Goal: Information Seeking & Learning: Learn about a topic

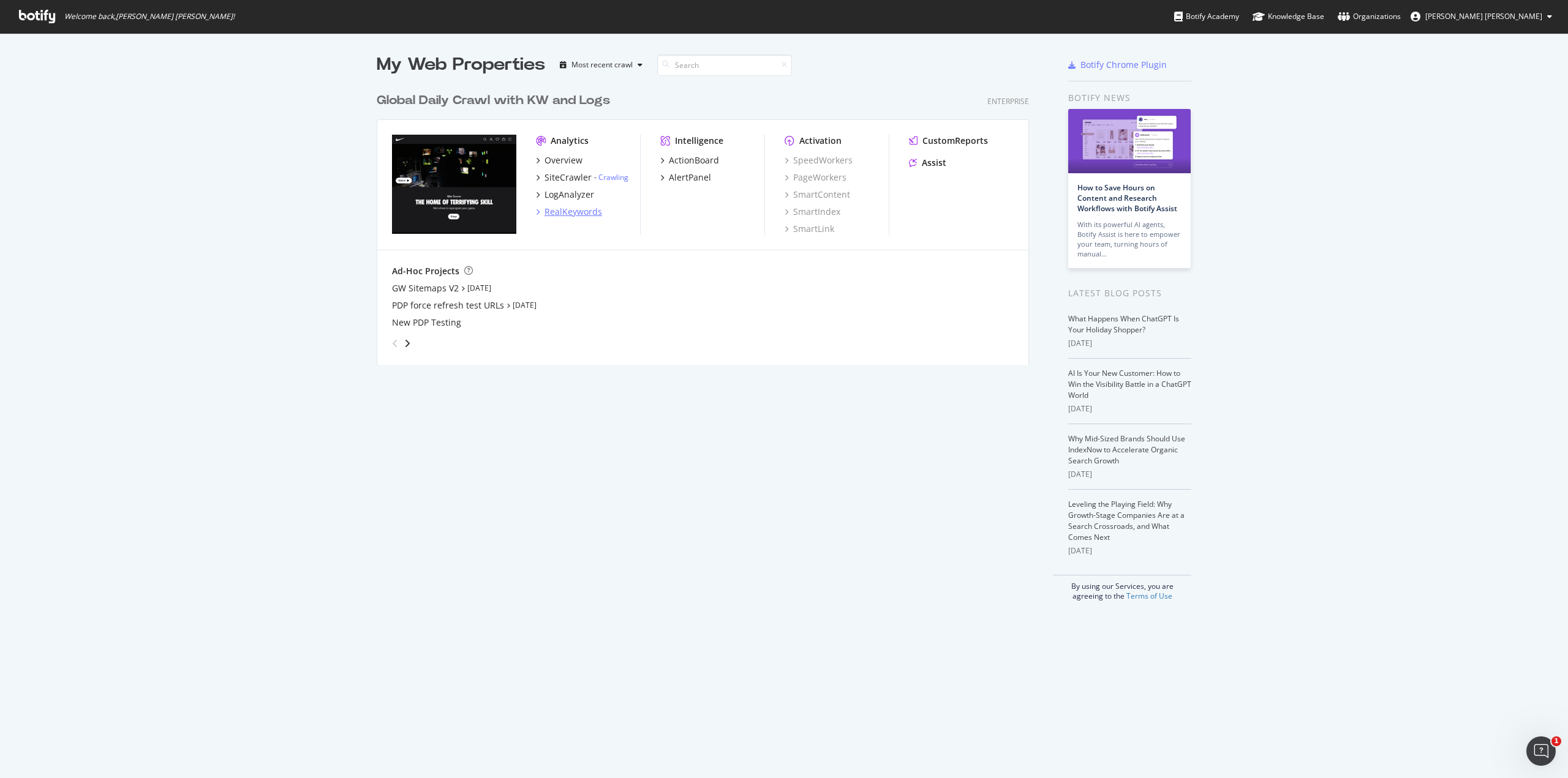
click at [544, 212] on div "RealKeywords" at bounding box center [573, 211] width 58 height 12
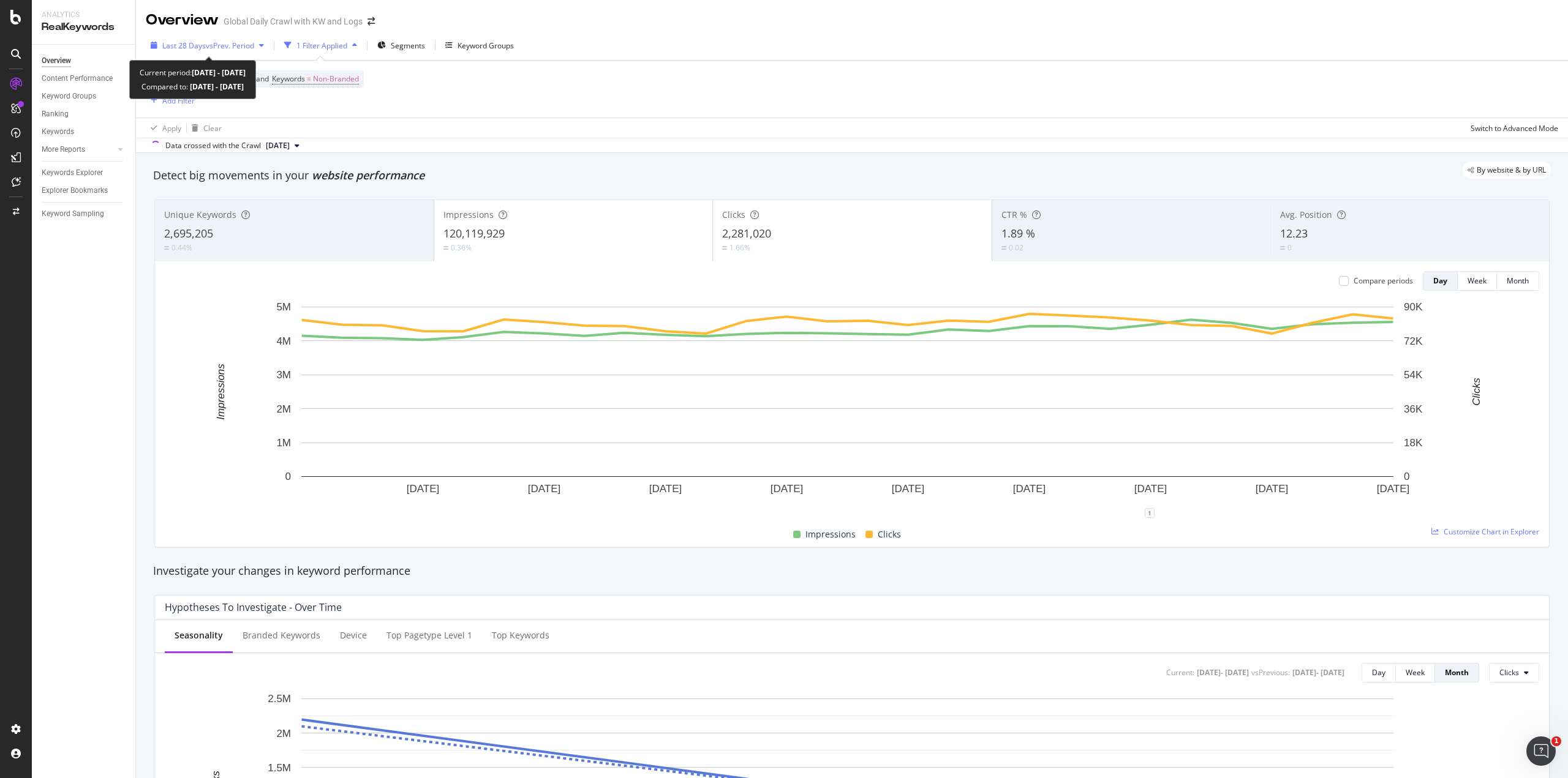
click at [234, 49] on span "vs Prev. Period" at bounding box center [229, 45] width 49 height 10
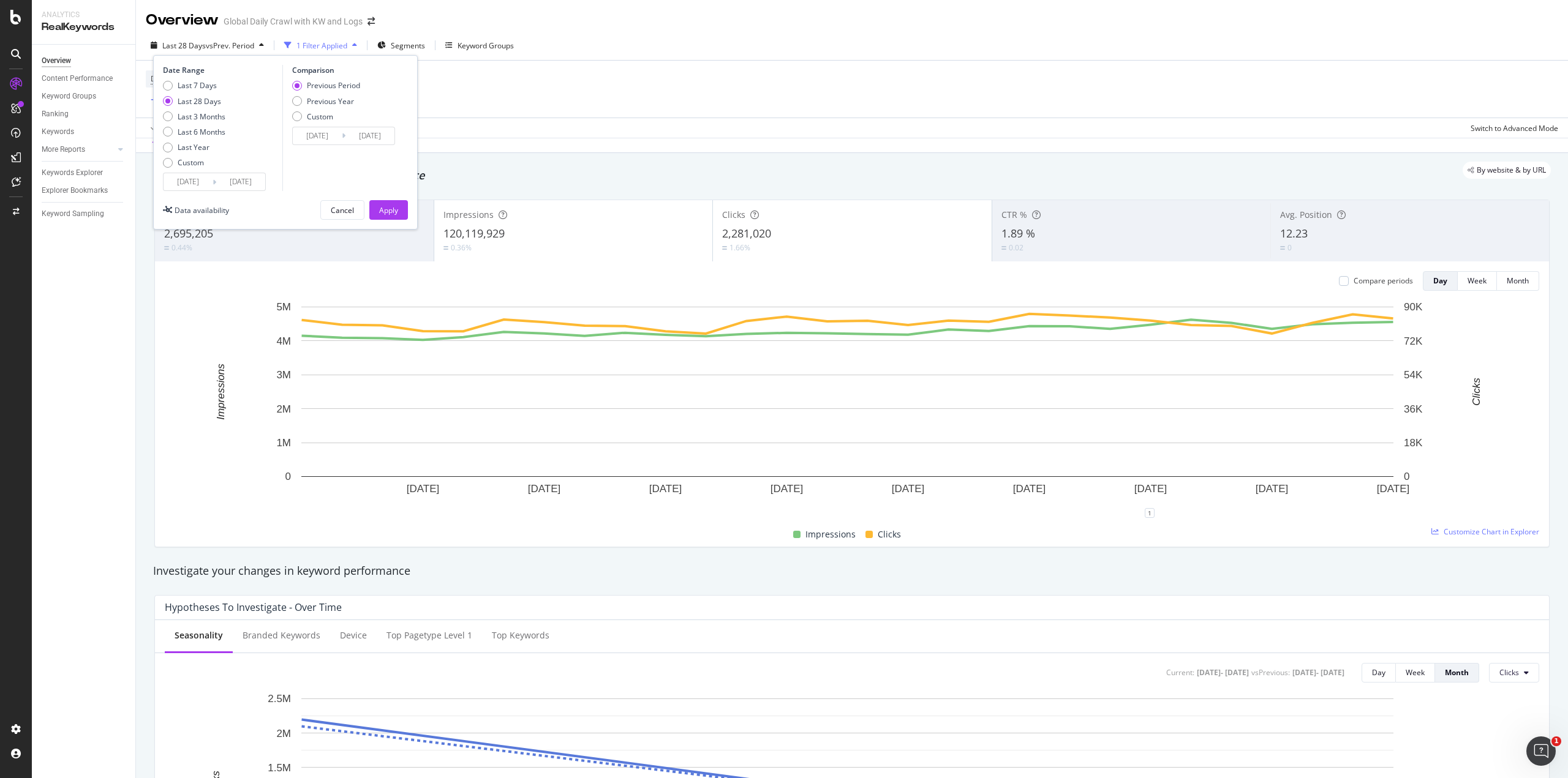
click at [191, 188] on input "[DATE]" at bounding box center [188, 182] width 49 height 17
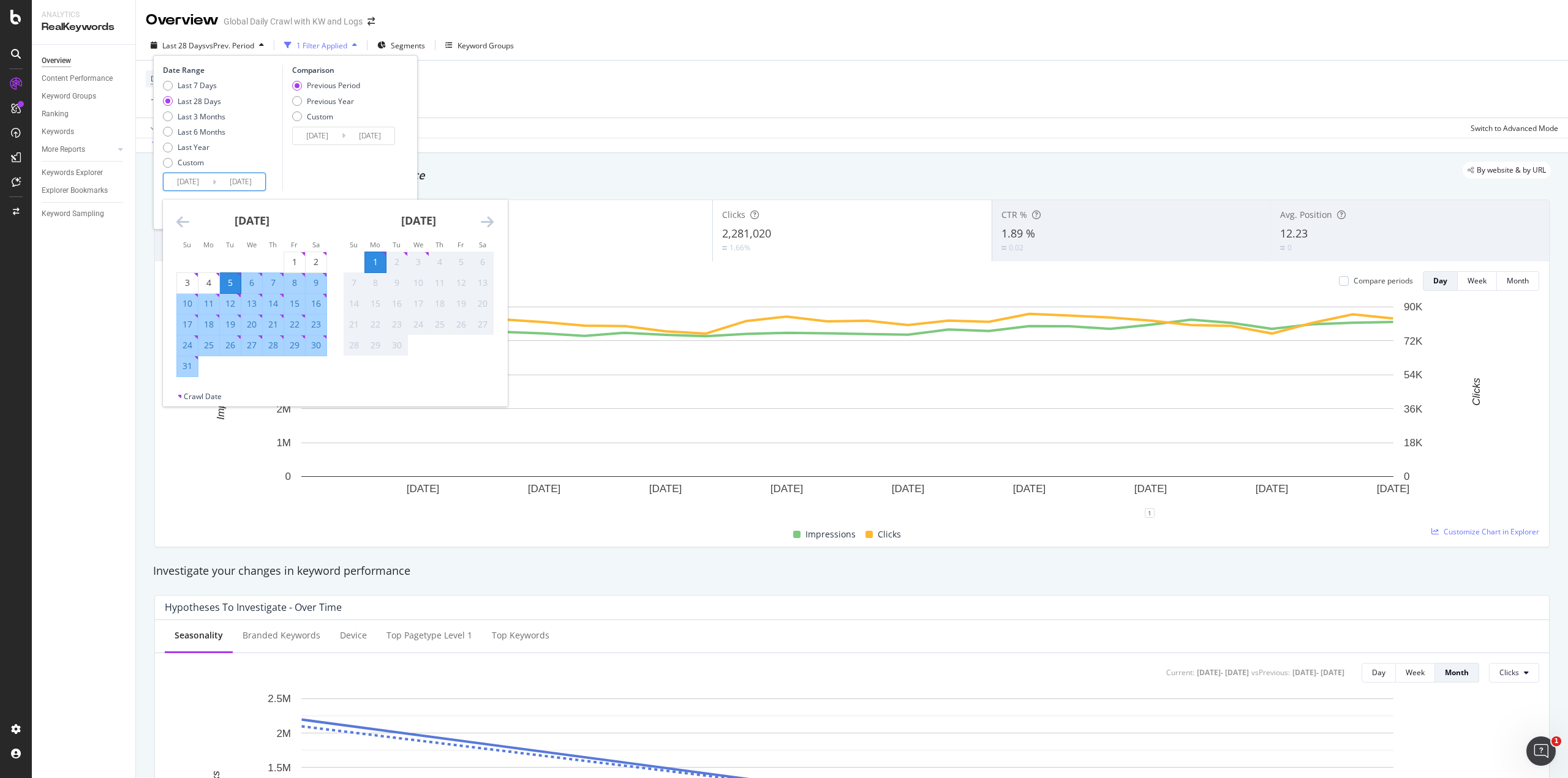
click at [182, 210] on div "[DATE]" at bounding box center [251, 225] width 150 height 52
click at [182, 224] on icon "Move backward to switch to the previous month." at bounding box center [183, 221] width 13 height 14
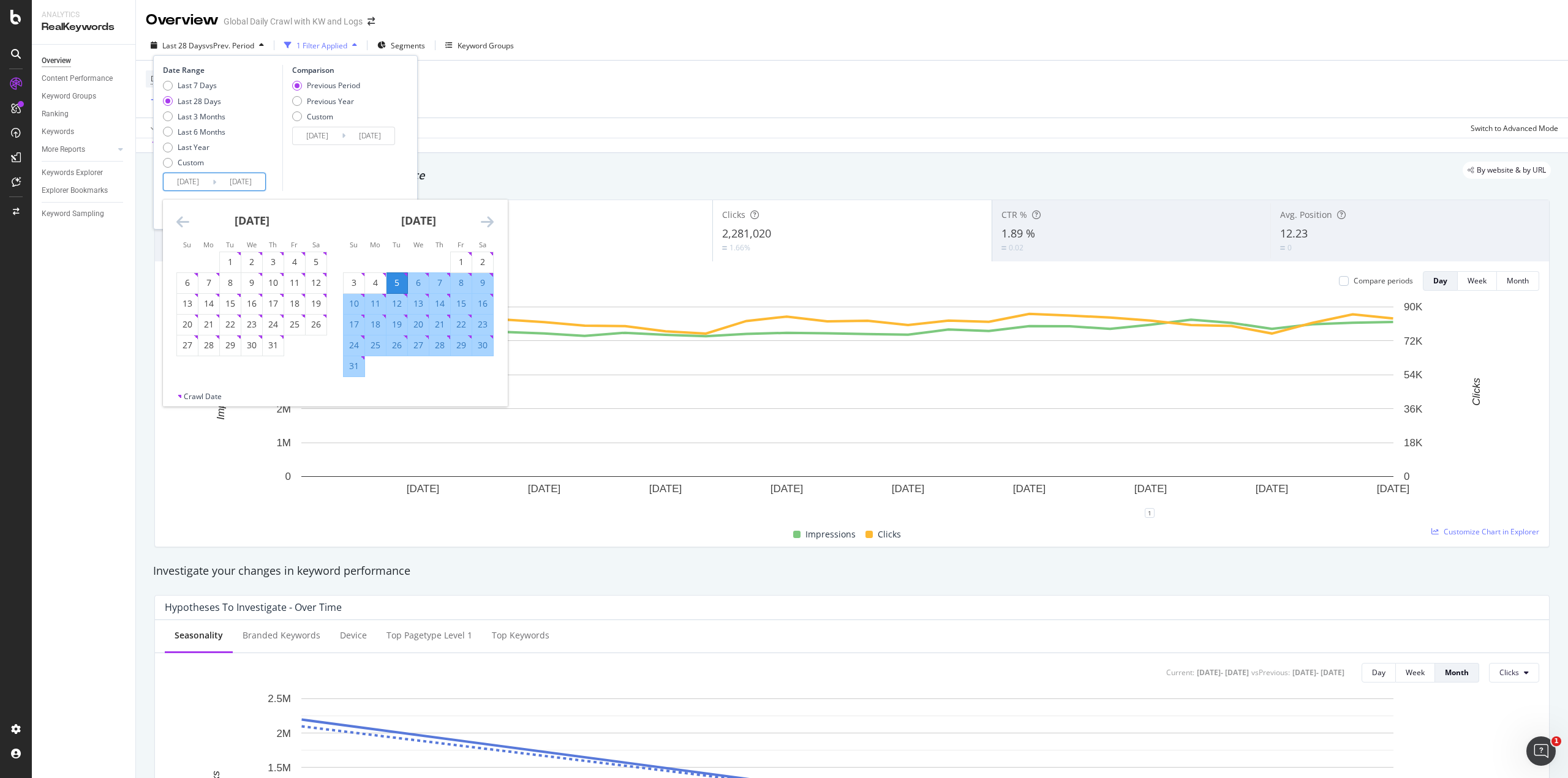
click at [182, 224] on icon "Move backward to switch to the previous month." at bounding box center [183, 221] width 13 height 14
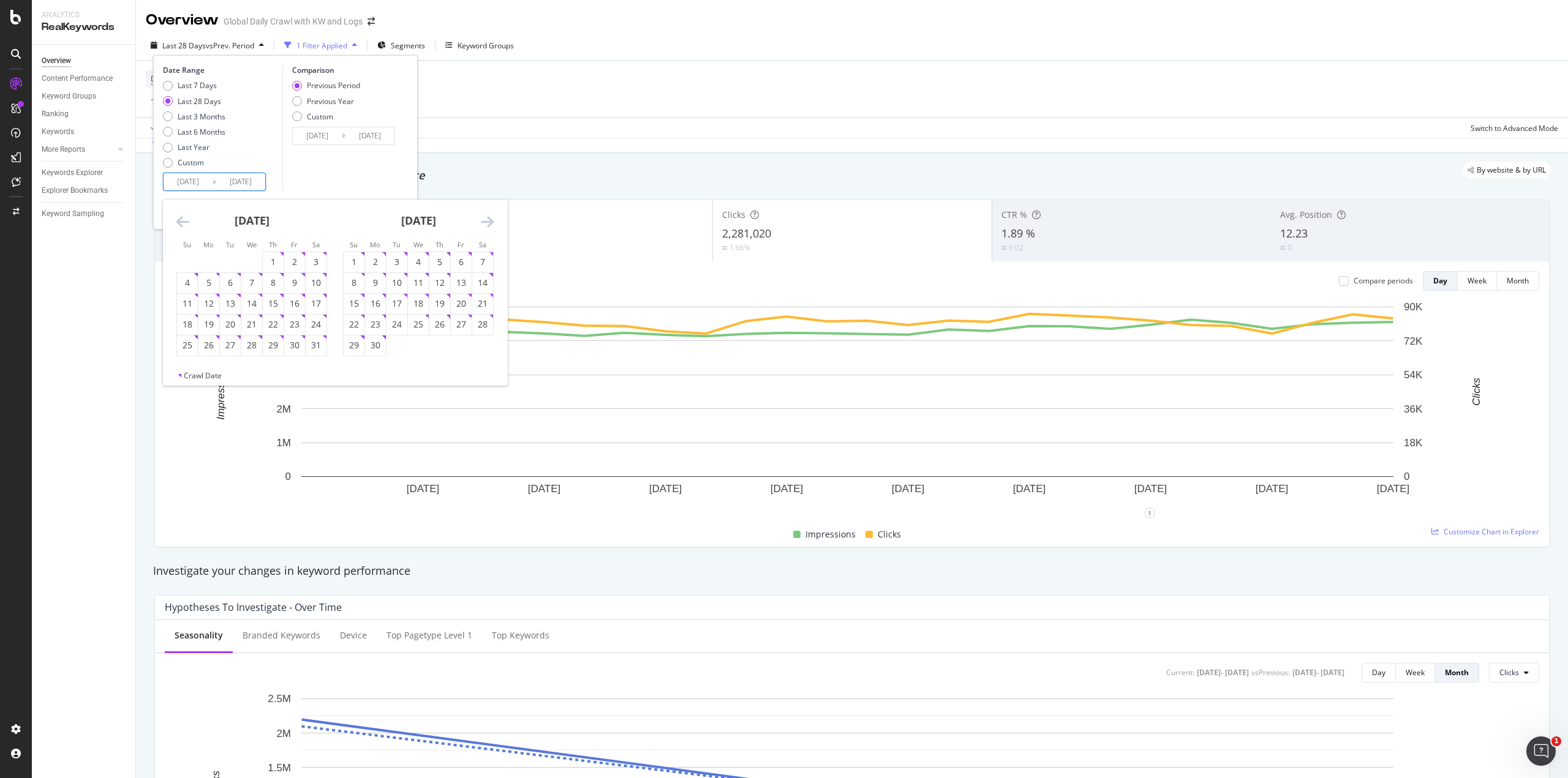
click at [182, 224] on icon "Move backward to switch to the previous month." at bounding box center [183, 221] width 13 height 14
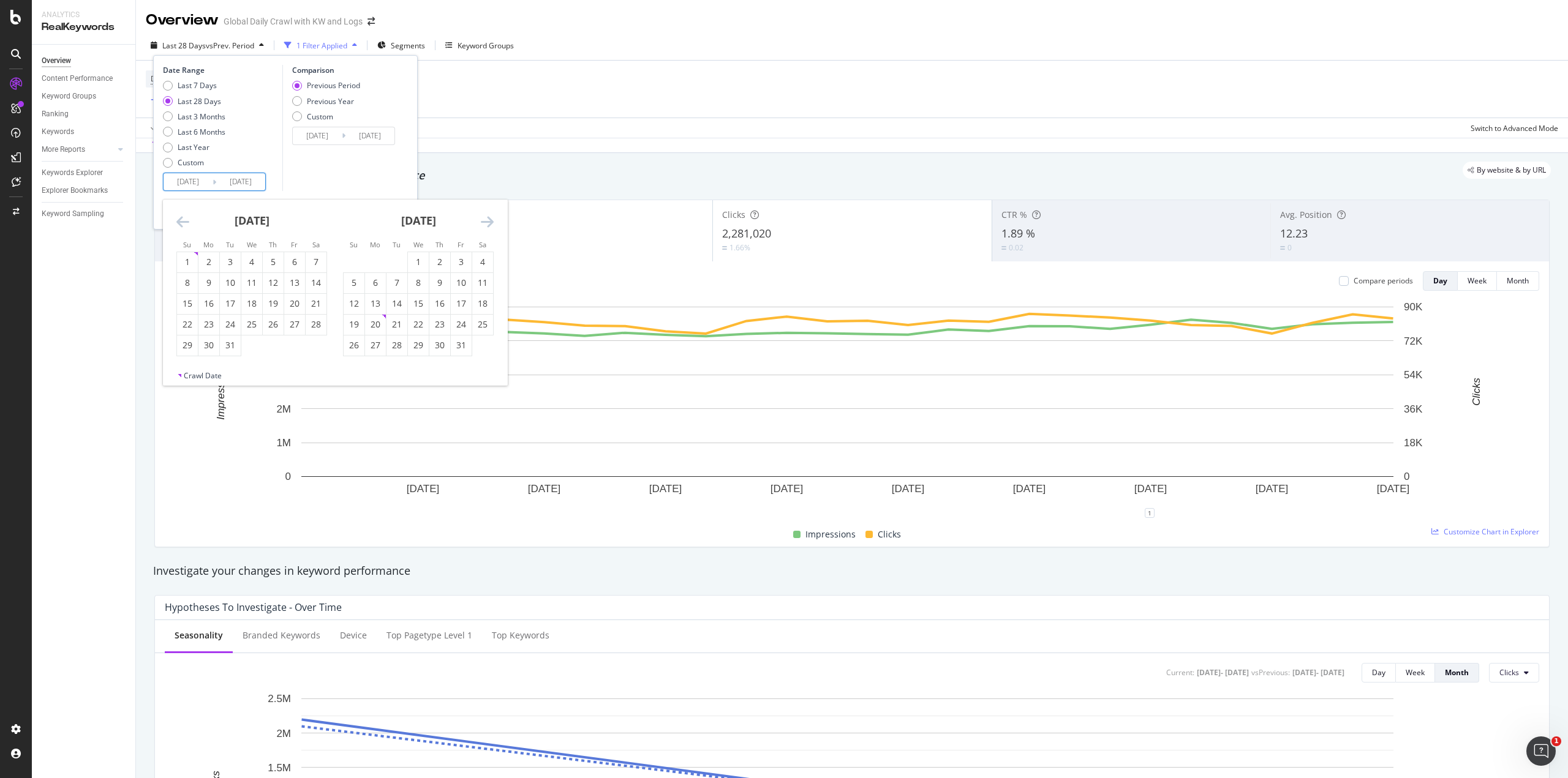
click at [184, 226] on icon "Move backward to switch to the previous month." at bounding box center [183, 221] width 13 height 14
click at [232, 259] on div "1" at bounding box center [230, 262] width 21 height 12
type input "[DATE]"
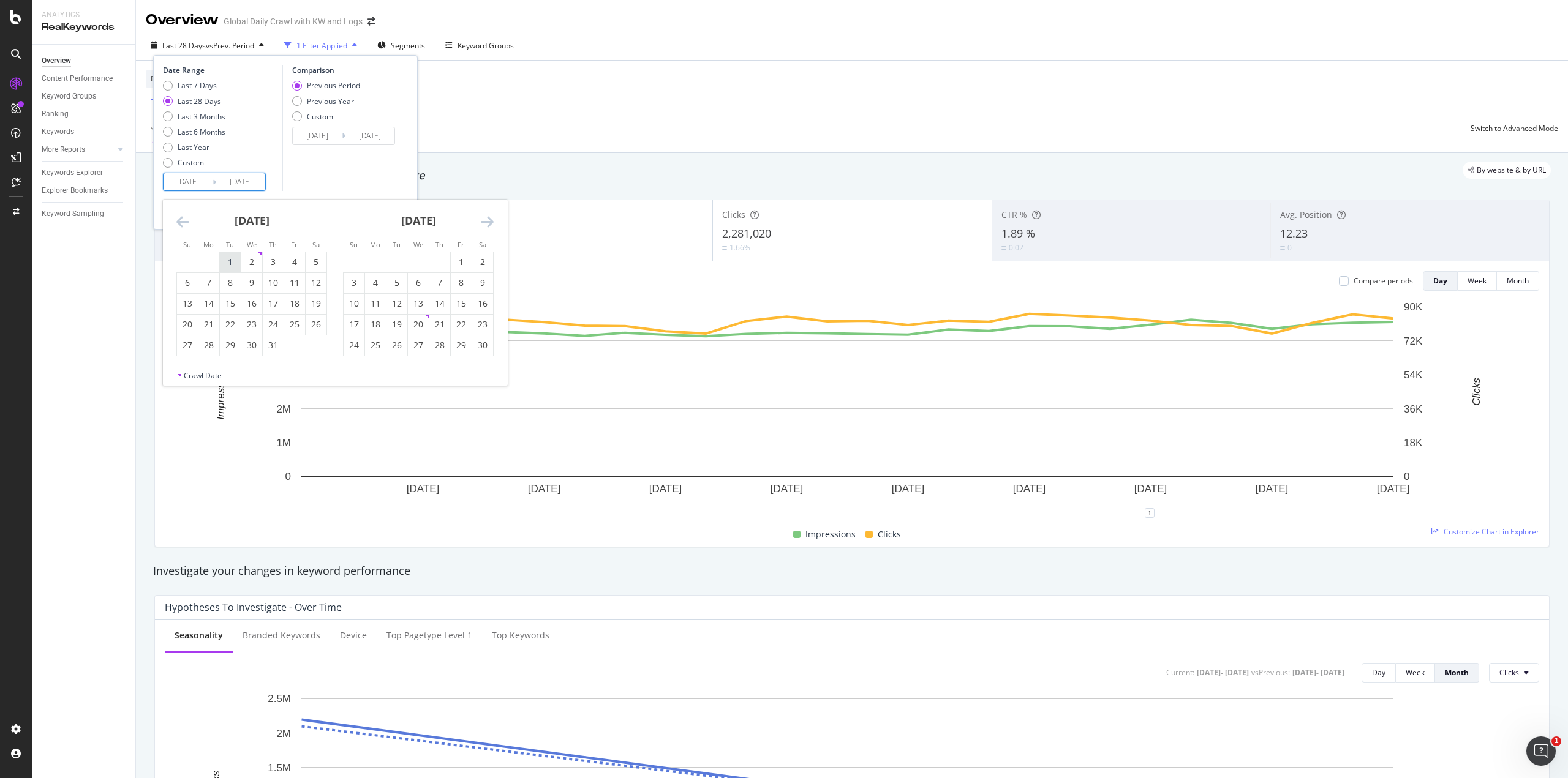
type input "[DATE]"
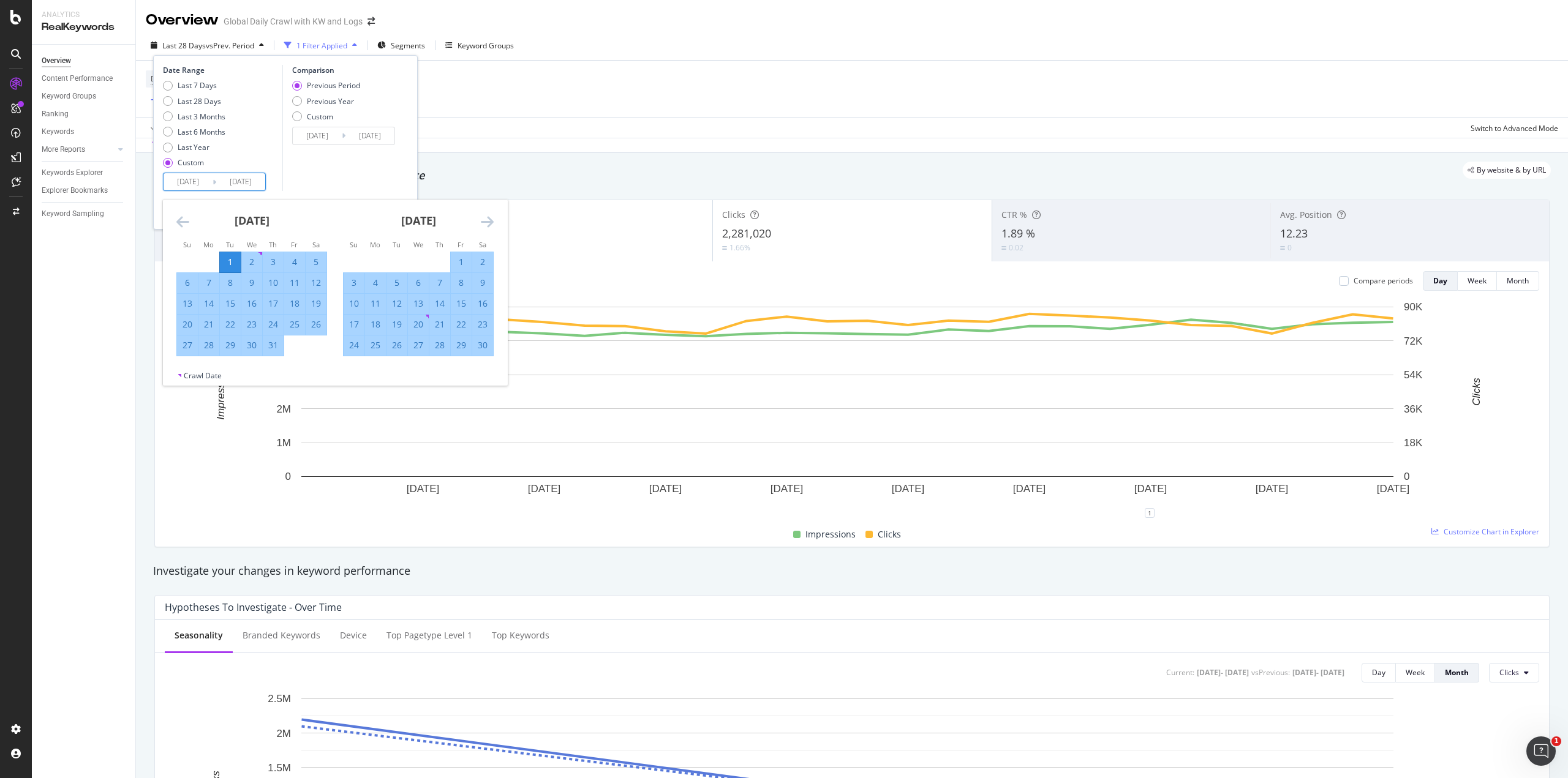
click at [489, 221] on icon "Move forward to switch to the next month." at bounding box center [487, 221] width 13 height 14
click at [402, 343] on div "31" at bounding box center [397, 345] width 21 height 12
type input "[DATE]"
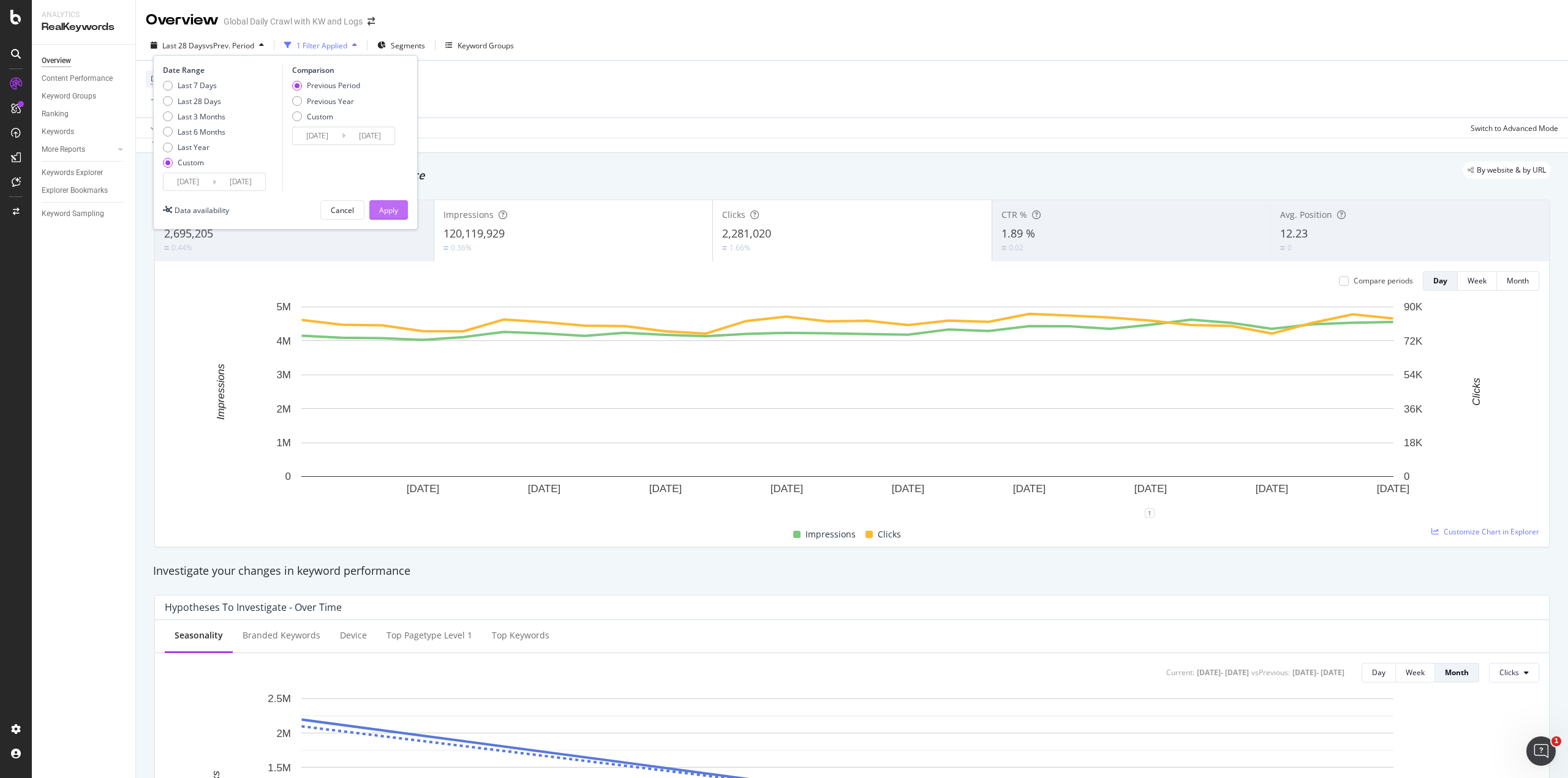
click at [382, 214] on div "Apply" at bounding box center [389, 210] width 19 height 10
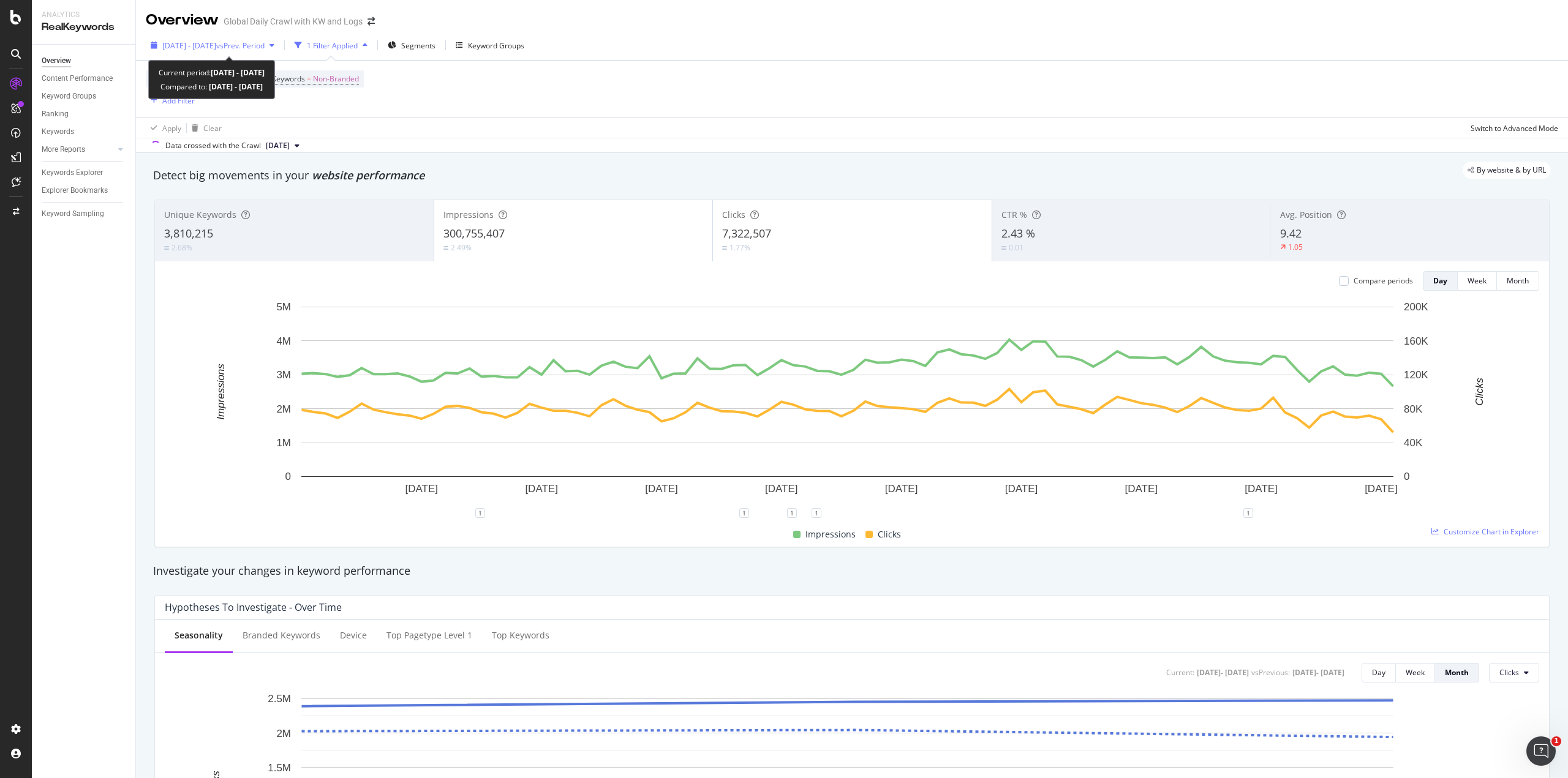
click at [265, 46] on span "vs Prev. Period" at bounding box center [240, 45] width 49 height 10
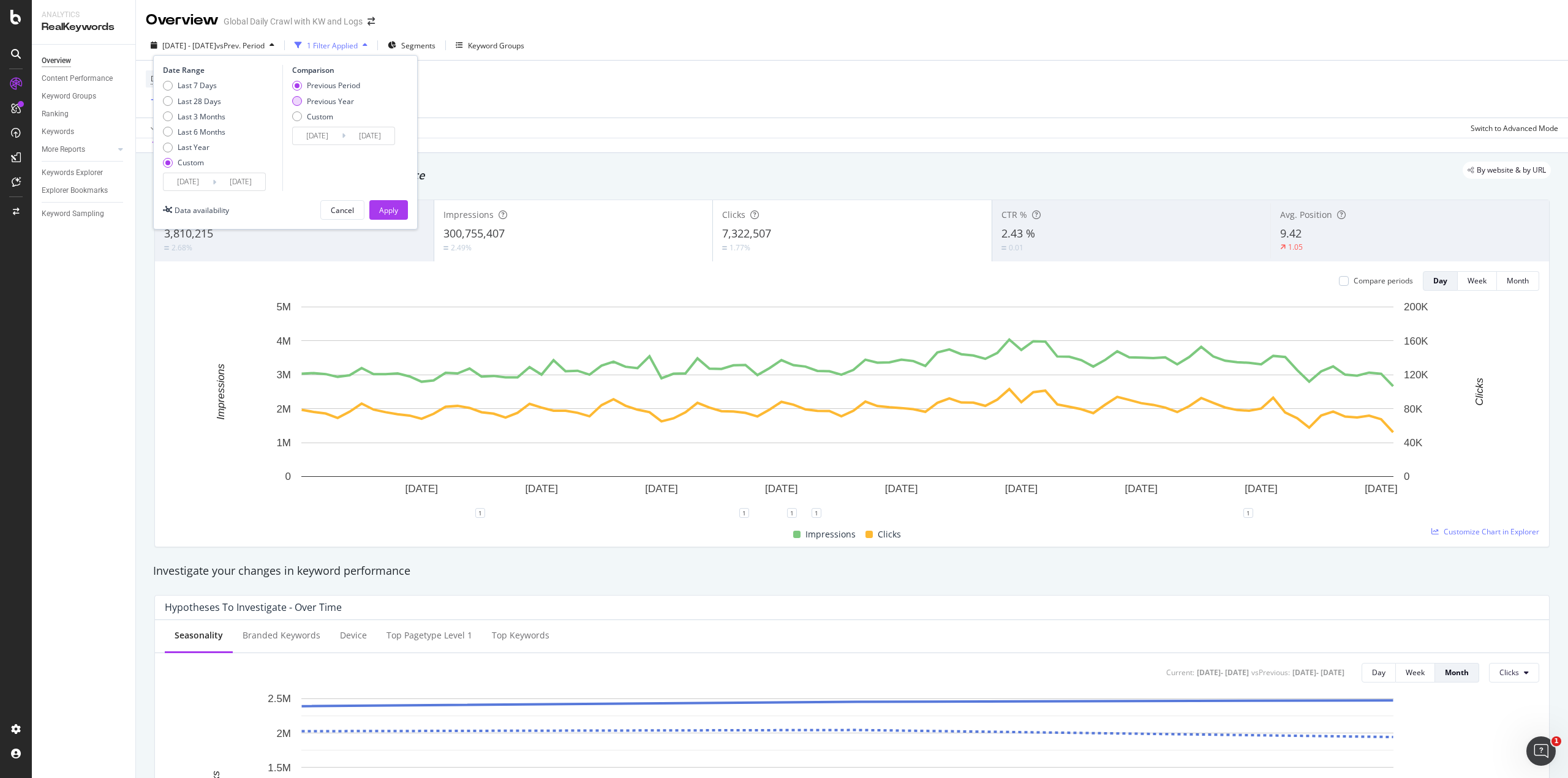
click at [318, 105] on div "Previous Year" at bounding box center [331, 101] width 48 height 10
type input "[DATE]"
click at [385, 208] on div "Apply" at bounding box center [389, 210] width 19 height 10
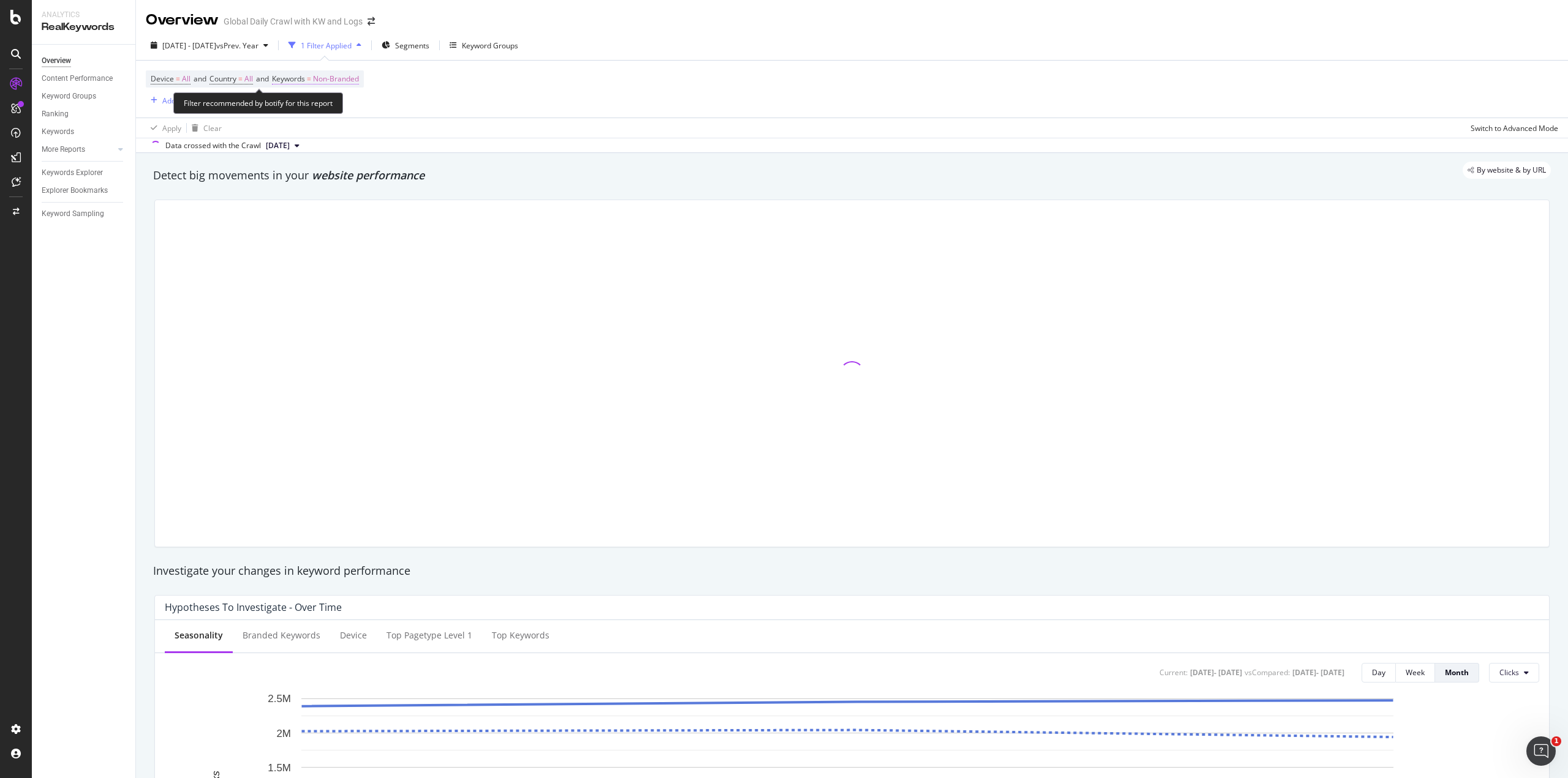
click at [352, 78] on span "Non-Branded" at bounding box center [336, 79] width 46 height 17
click at [342, 112] on div "Non-Branded" at bounding box center [323, 107] width 66 height 18
click at [326, 205] on span "All" at bounding box center [362, 204] width 125 height 11
click at [410, 123] on div "All Cancel Add filter Apply" at bounding box center [357, 119] width 154 height 61
click at [410, 132] on div "Apply" at bounding box center [415, 133] width 19 height 10
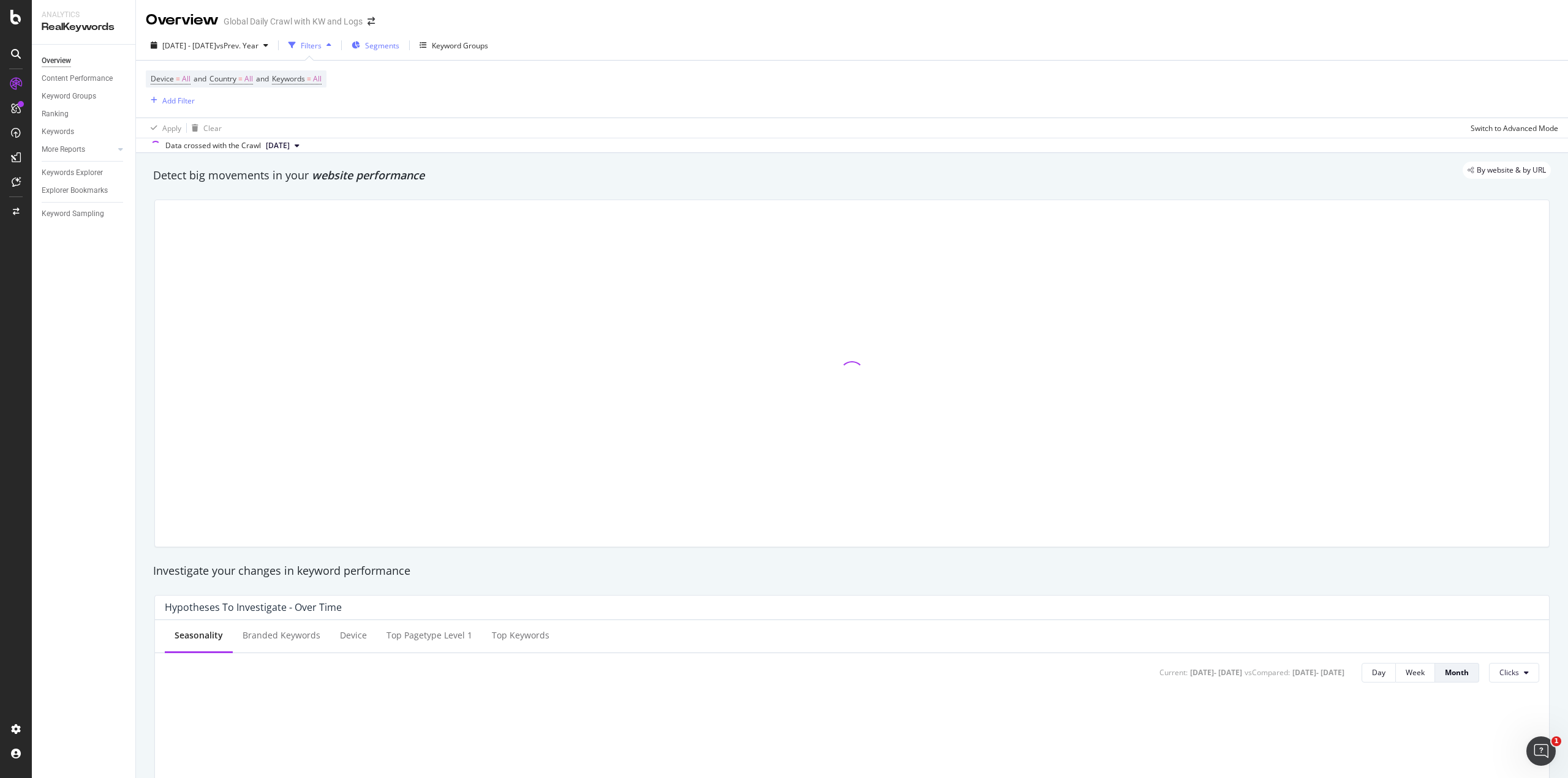
click at [400, 45] on span "Segments" at bounding box center [382, 45] width 34 height 10
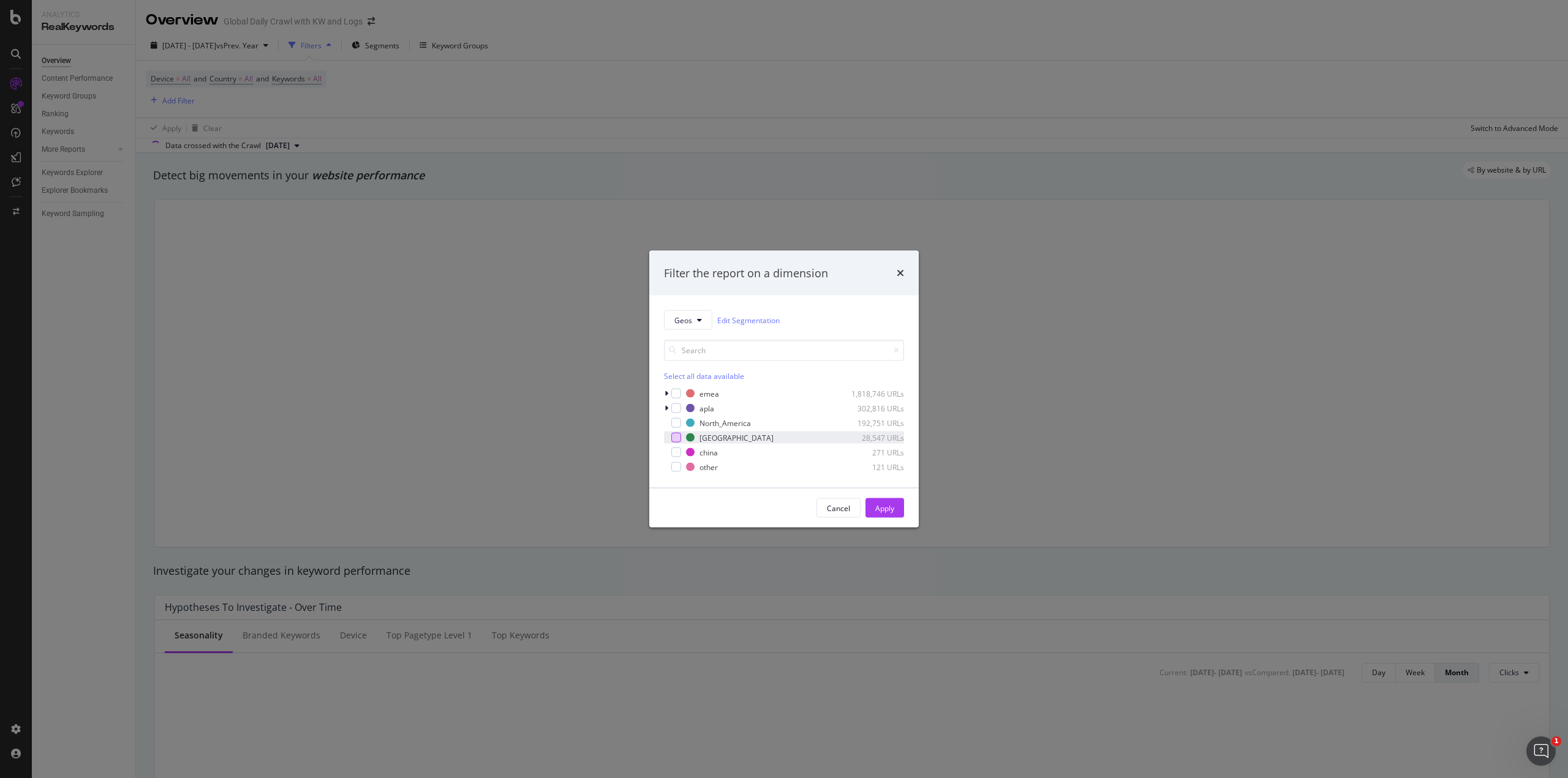
click at [680, 438] on div "modal" at bounding box center [676, 438] width 10 height 10
click at [873, 508] on button "Apply" at bounding box center [885, 508] width 39 height 20
